Goal: Task Accomplishment & Management: Manage account settings

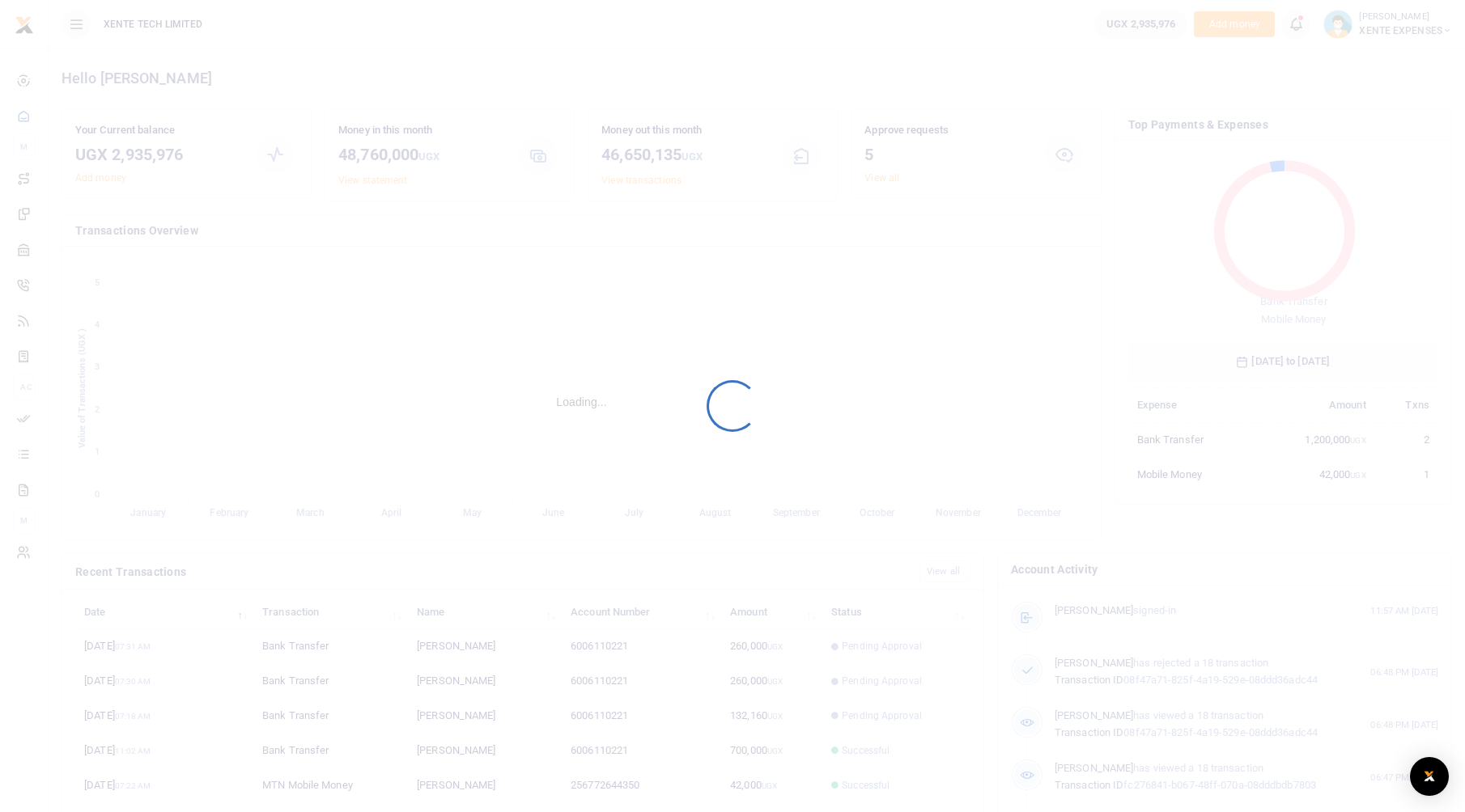
scroll to position [215, 297]
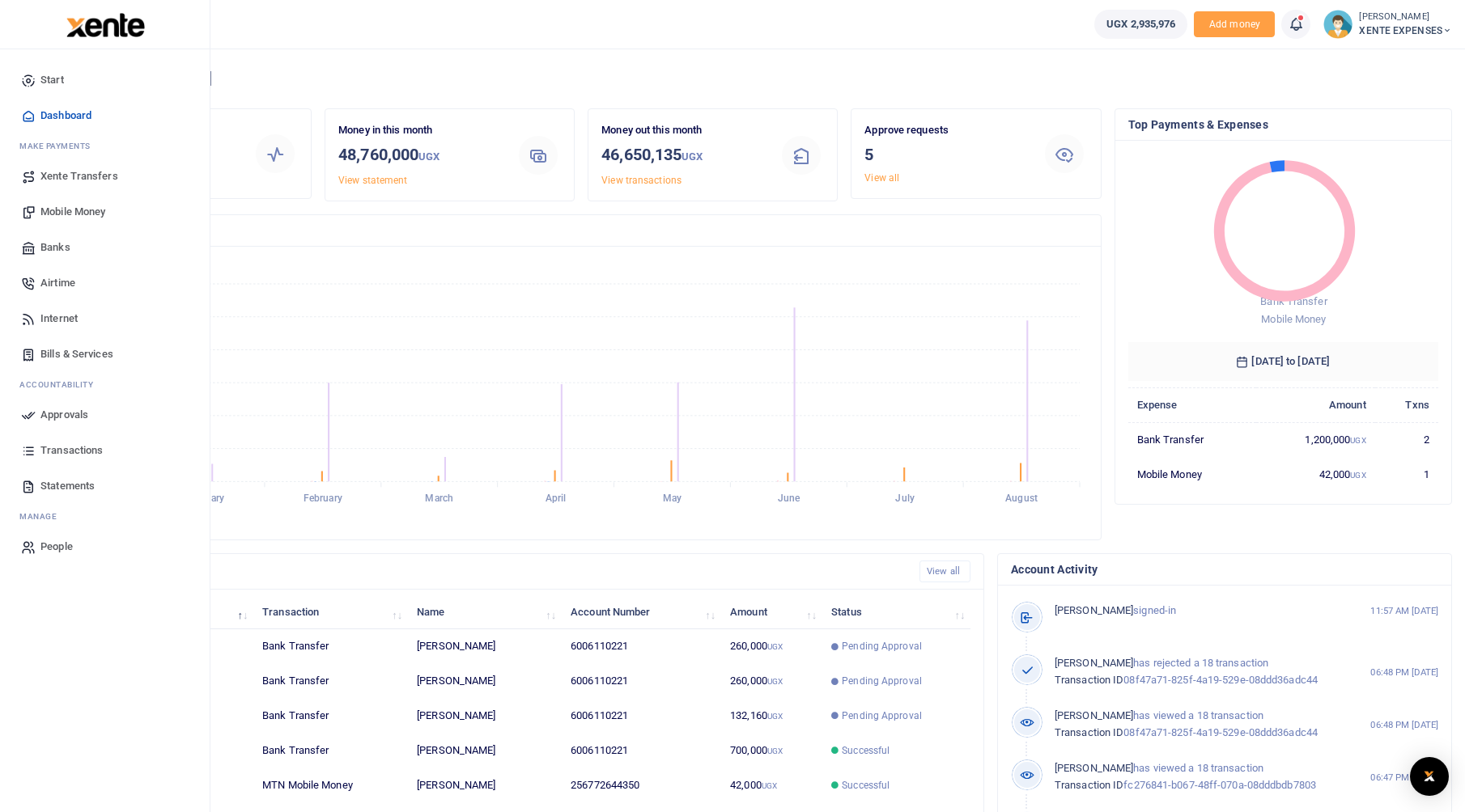
click at [68, 216] on span "Mobile Money" at bounding box center [72, 211] width 65 height 16
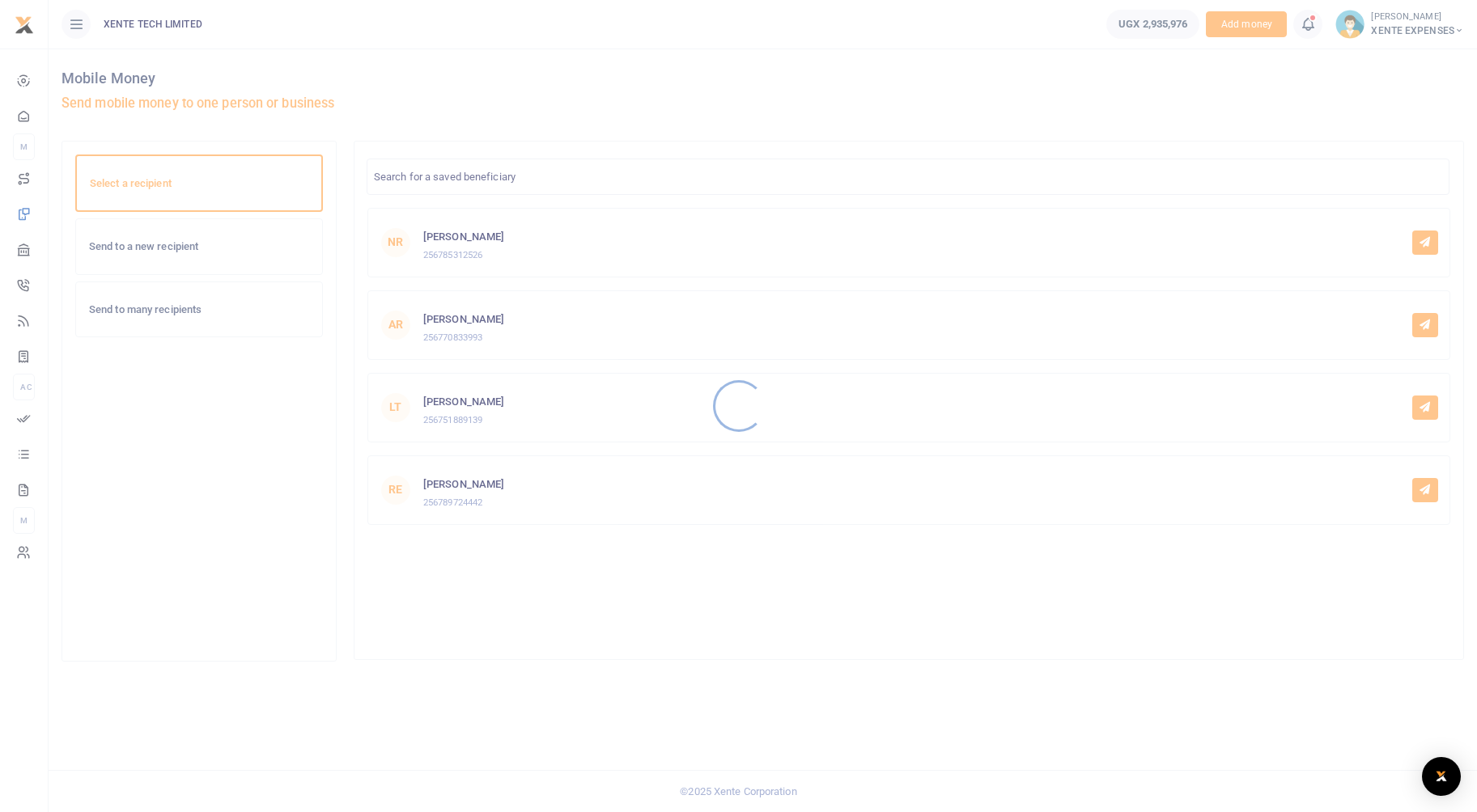
click at [189, 228] on div at bounding box center [738, 406] width 1477 height 812
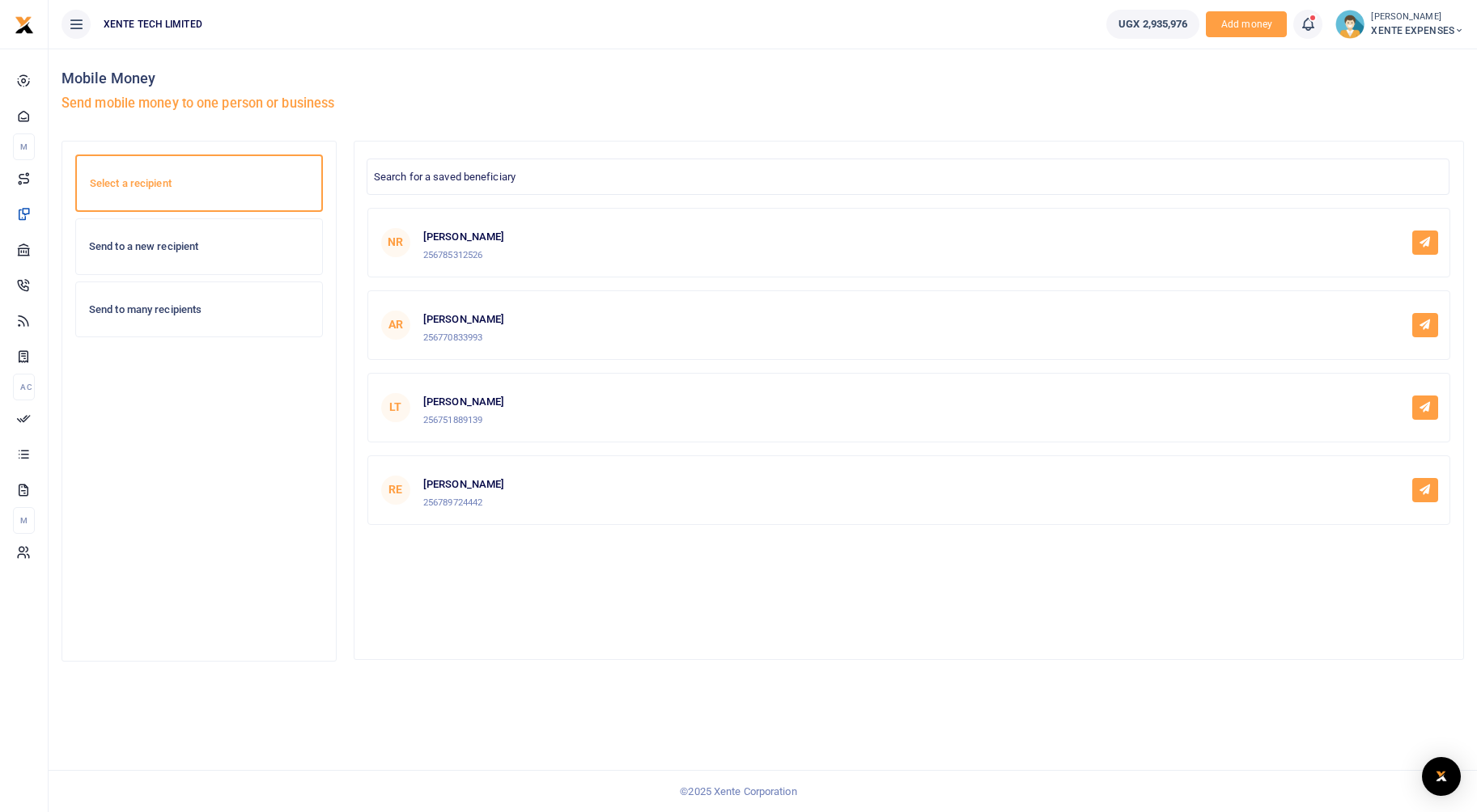
click at [173, 256] on div "Send to a new recipient" at bounding box center [199, 247] width 246 height 55
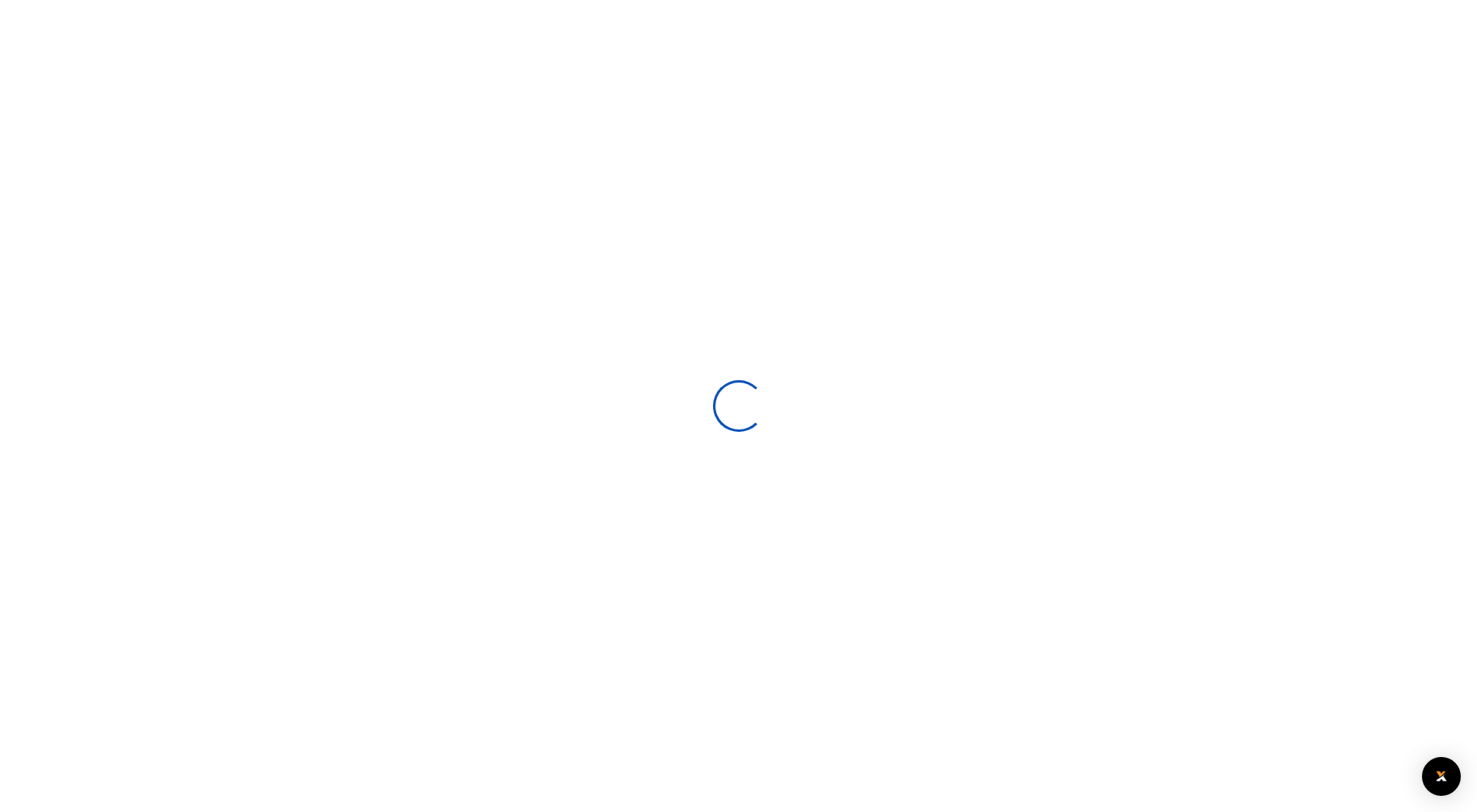
select select
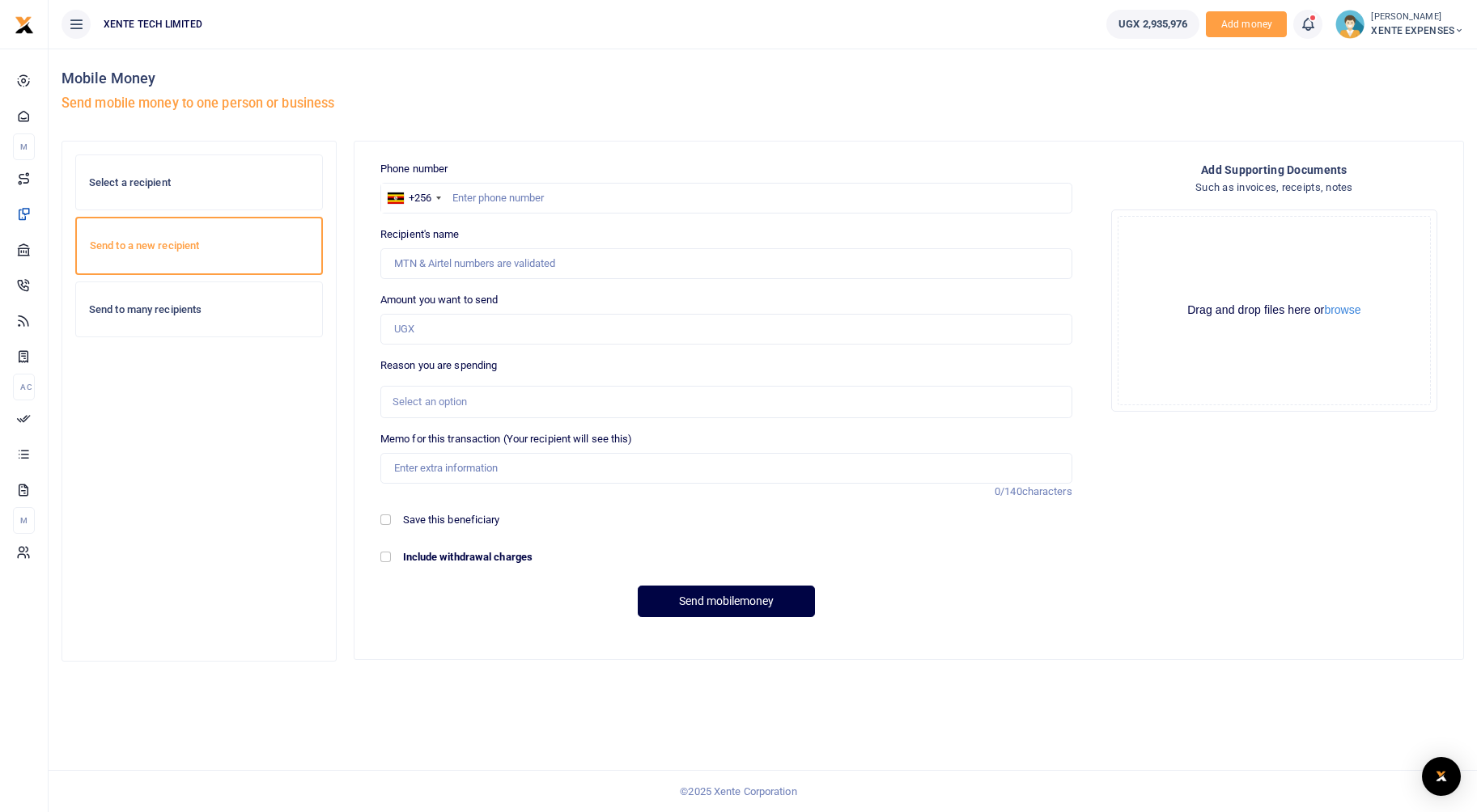
click at [165, 301] on div "Send to many recipients" at bounding box center [199, 309] width 246 height 55
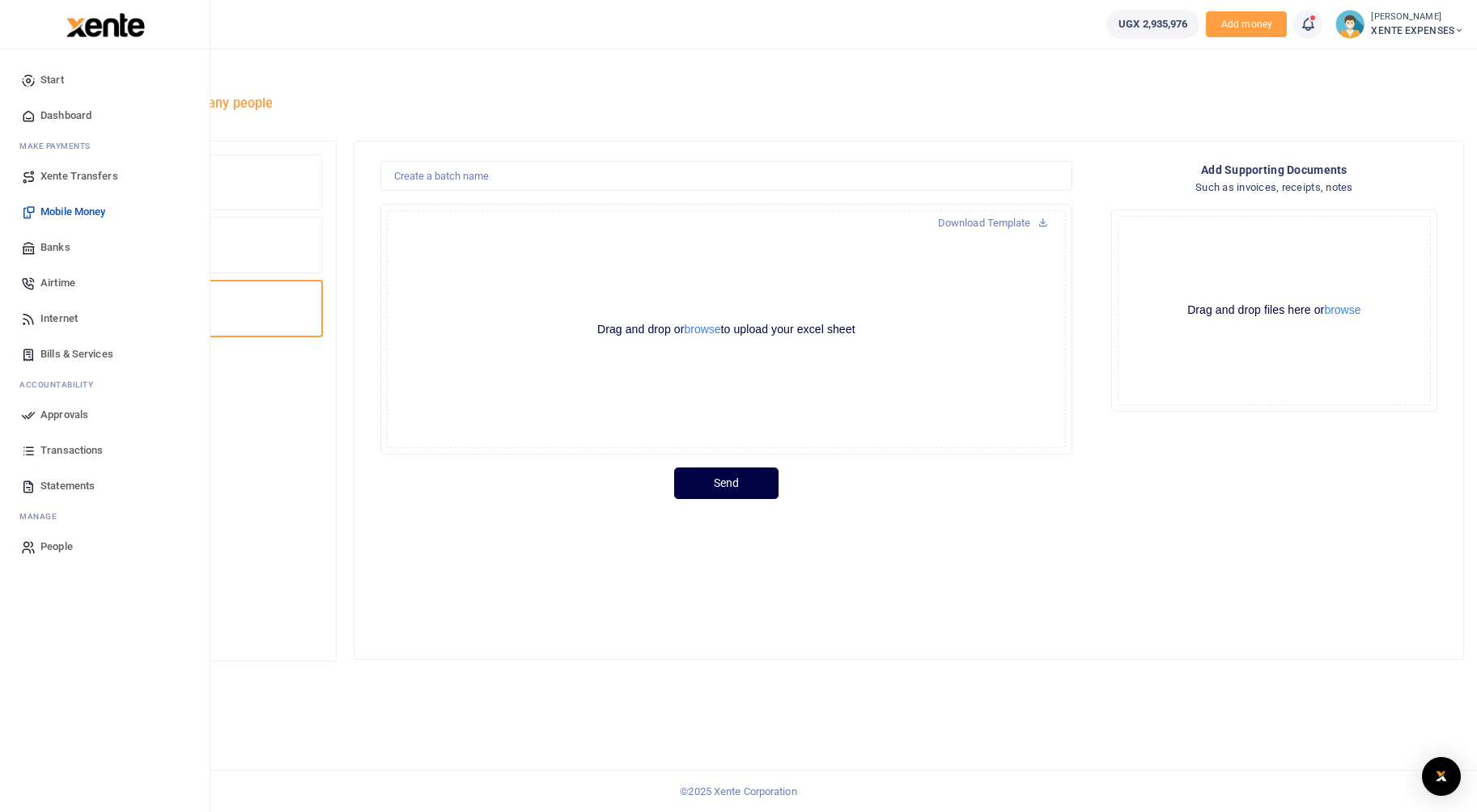
click at [64, 451] on span "Transactions" at bounding box center [71, 450] width 62 height 16
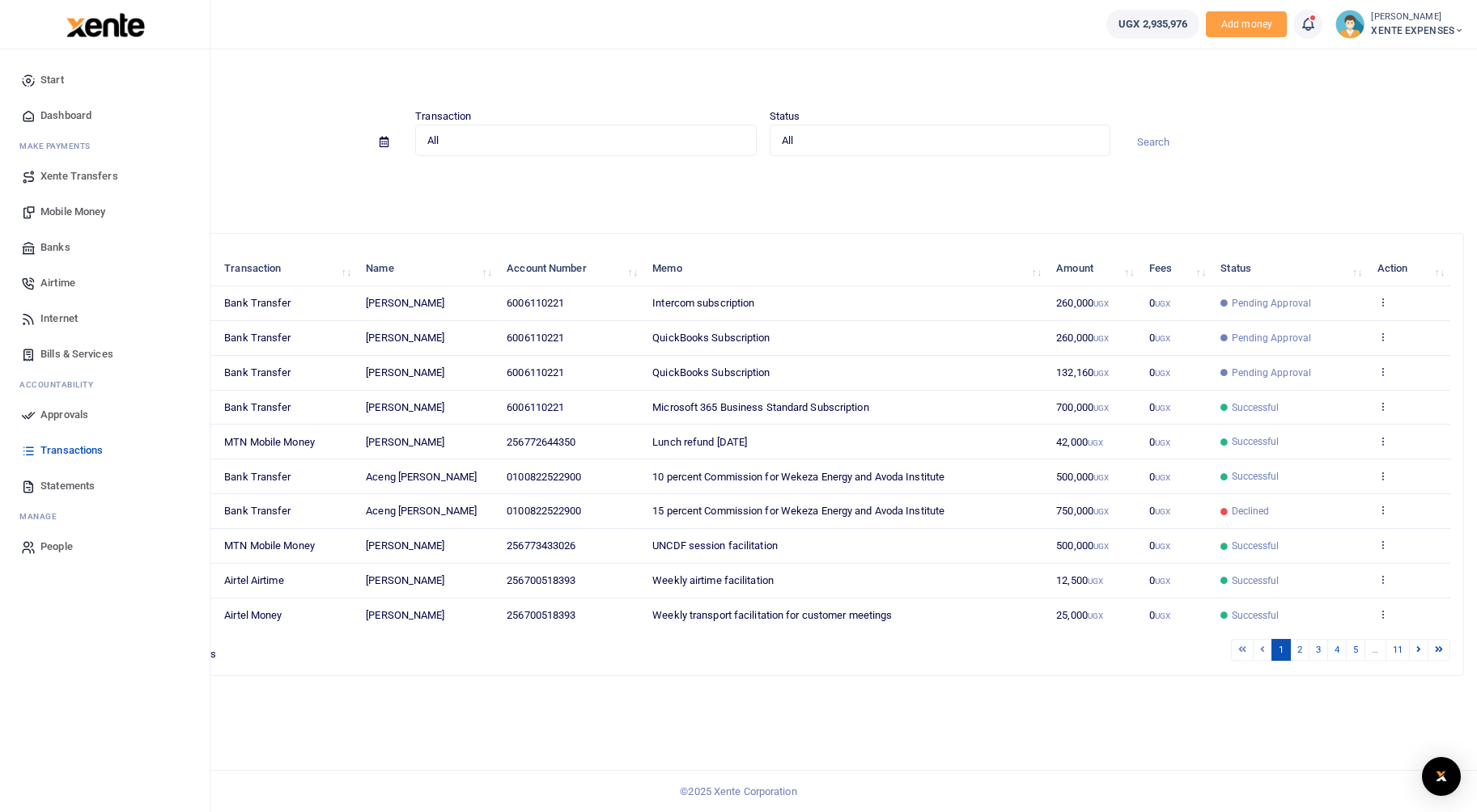
click at [31, 416] on icon at bounding box center [28, 415] width 15 height 15
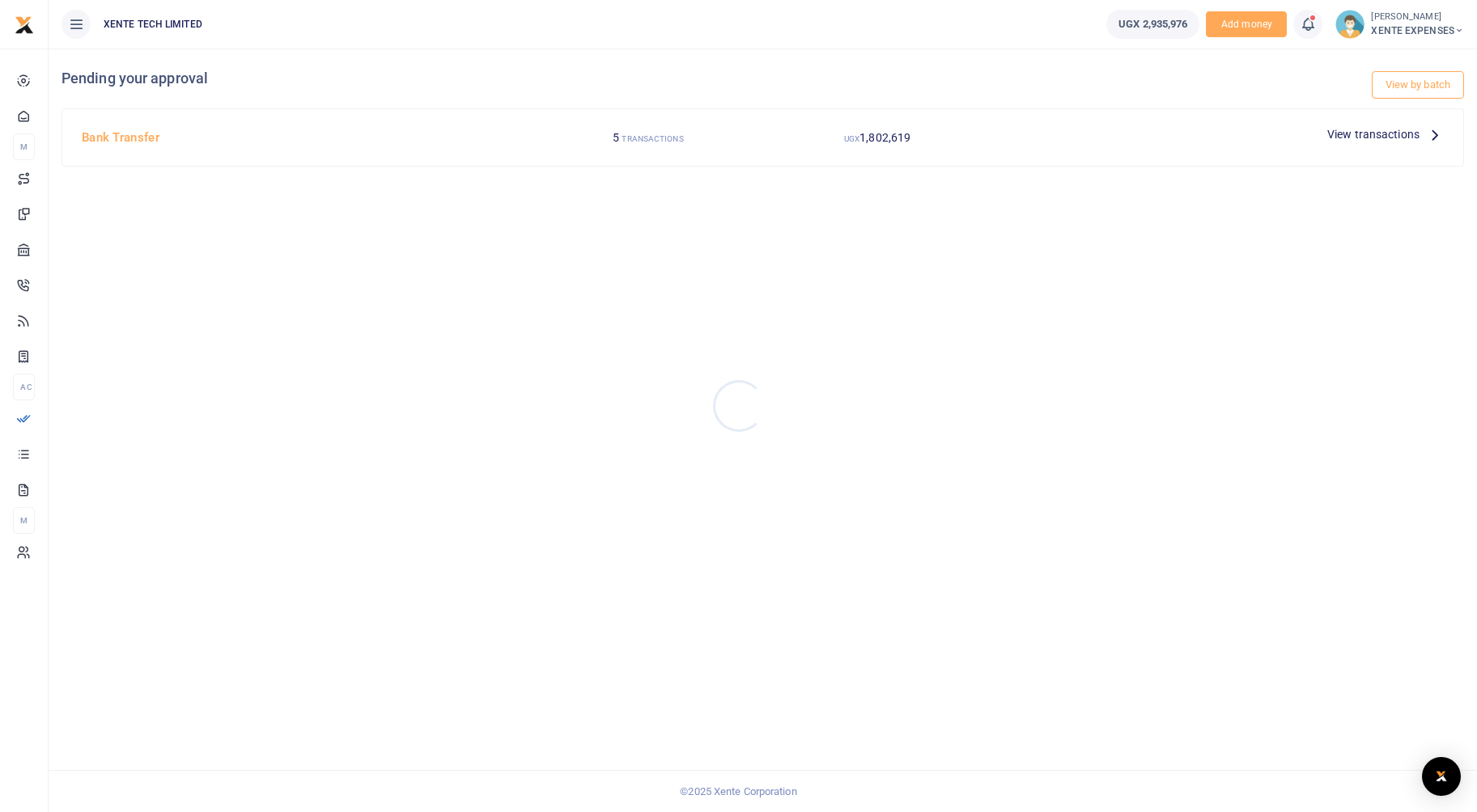
click at [1409, 133] on div at bounding box center [738, 406] width 1477 height 812
click at [1382, 133] on span "View transactions" at bounding box center [1373, 134] width 92 height 18
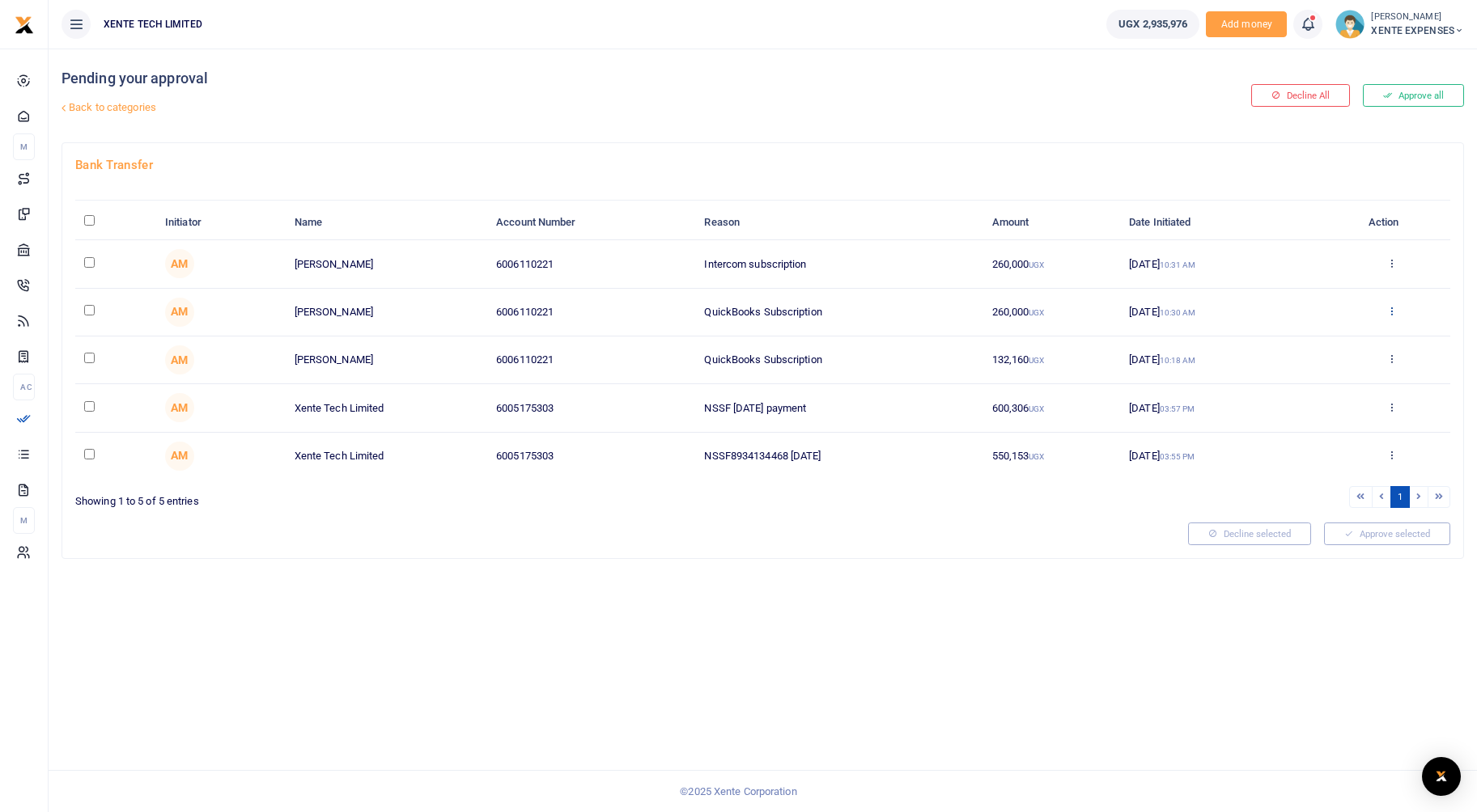
click at [1390, 312] on icon at bounding box center [1391, 310] width 10 height 11
click at [1319, 385] on link "Decline" at bounding box center [1332, 374] width 128 height 23
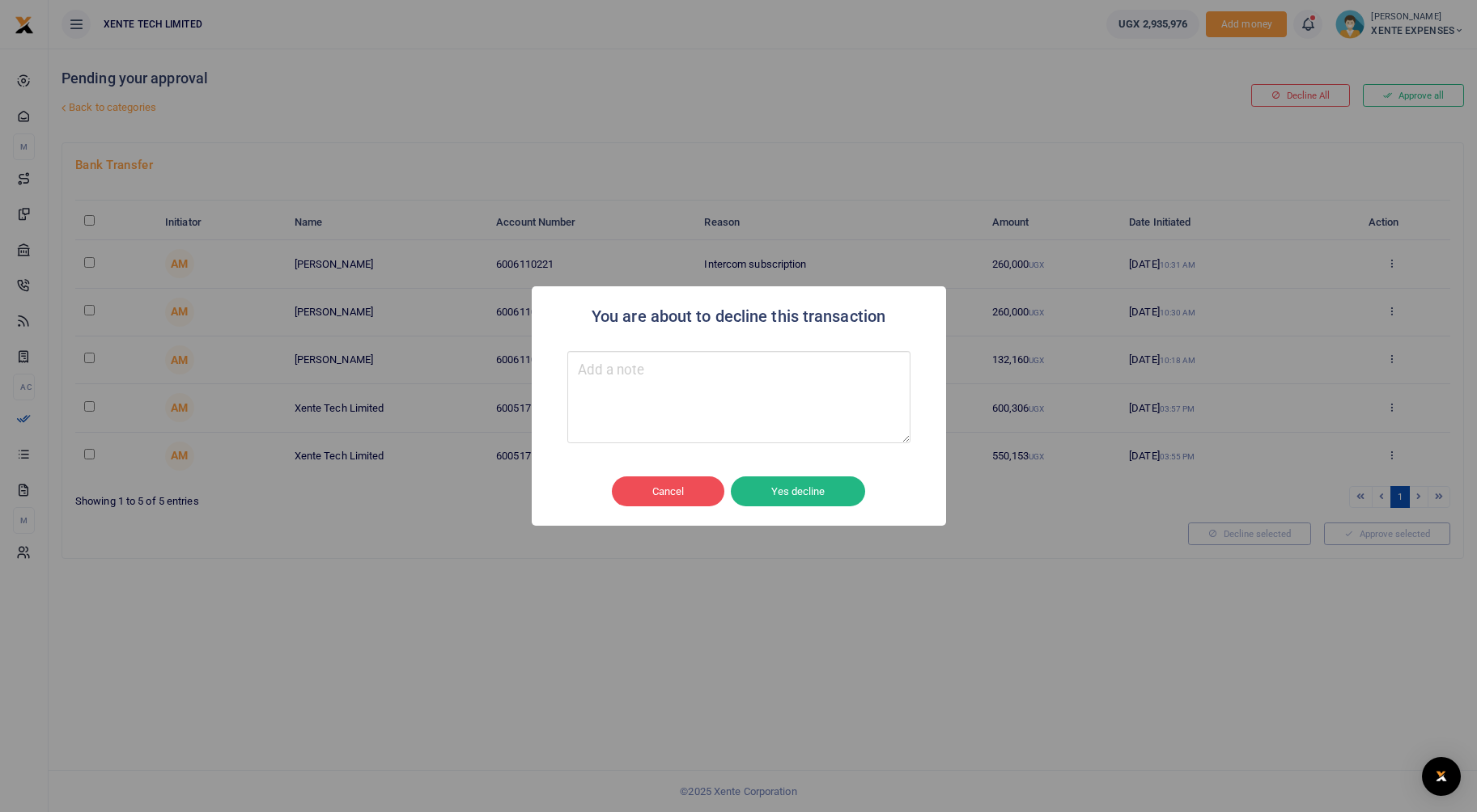
click at [769, 498] on button "Yes decline" at bounding box center [797, 491] width 134 height 31
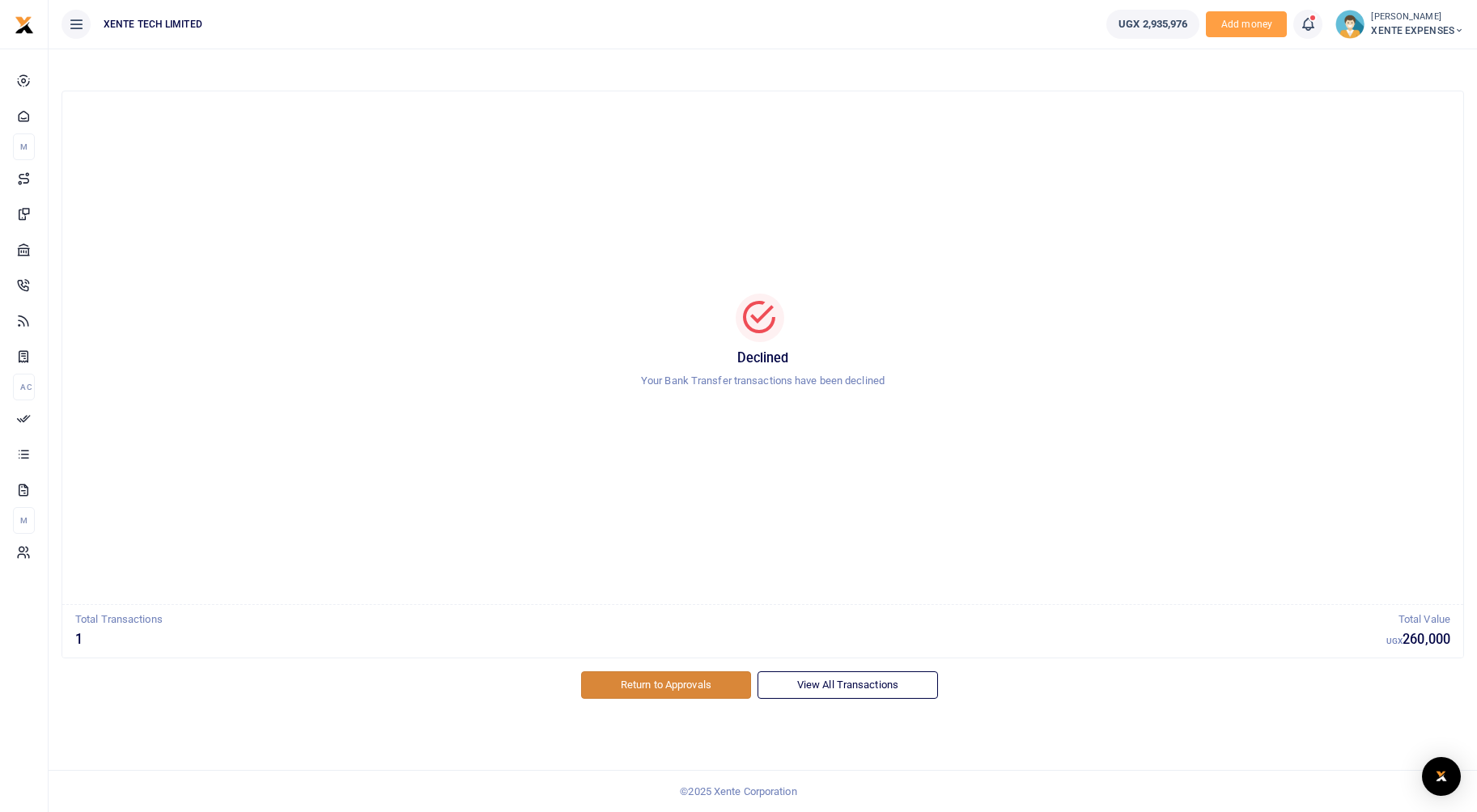
click at [669, 683] on link "Return to Approvals" at bounding box center [665, 684] width 170 height 27
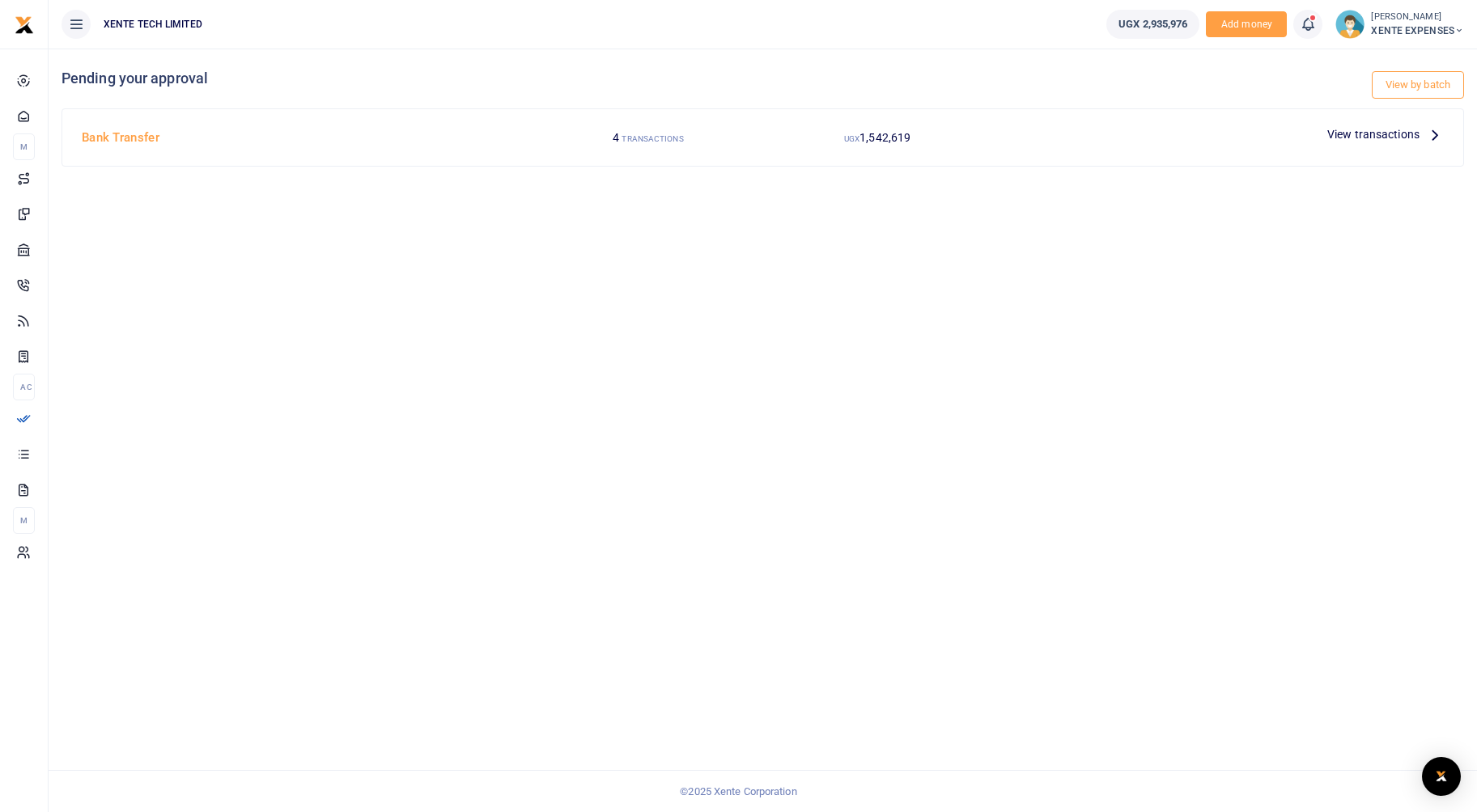
click at [1400, 132] on span "View transactions" at bounding box center [1373, 134] width 92 height 18
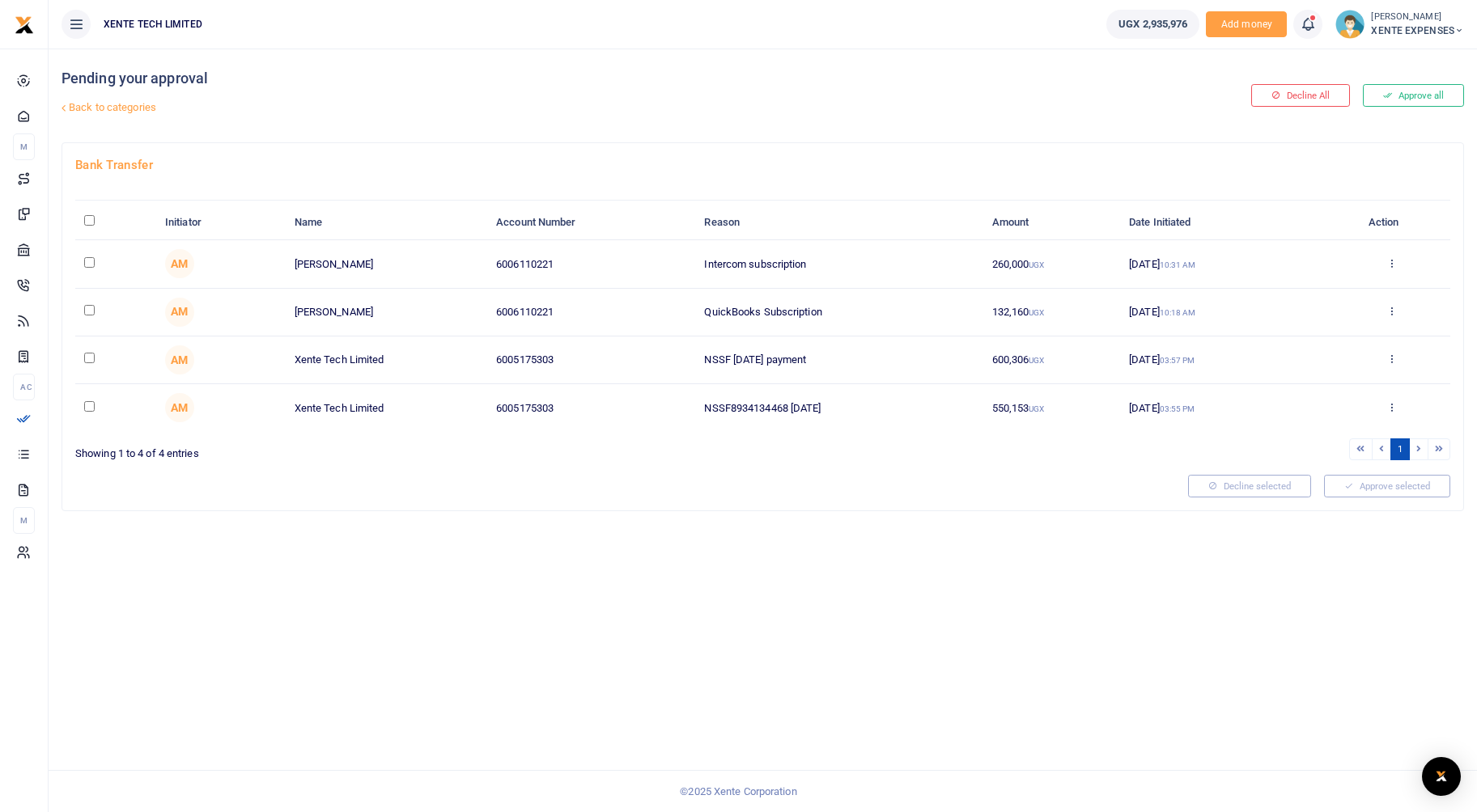
click at [94, 309] on input "checkbox" at bounding box center [89, 309] width 10 height 10
checkbox input "true"
